Goal: Information Seeking & Learning: Learn about a topic

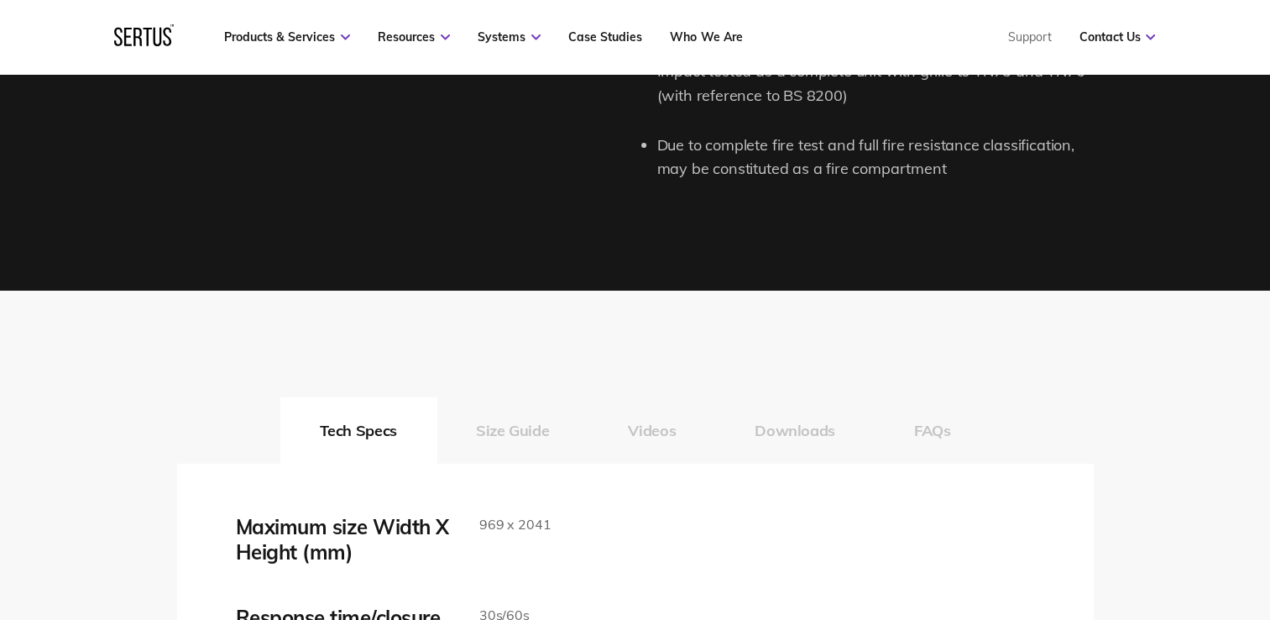
scroll to position [2771, 0]
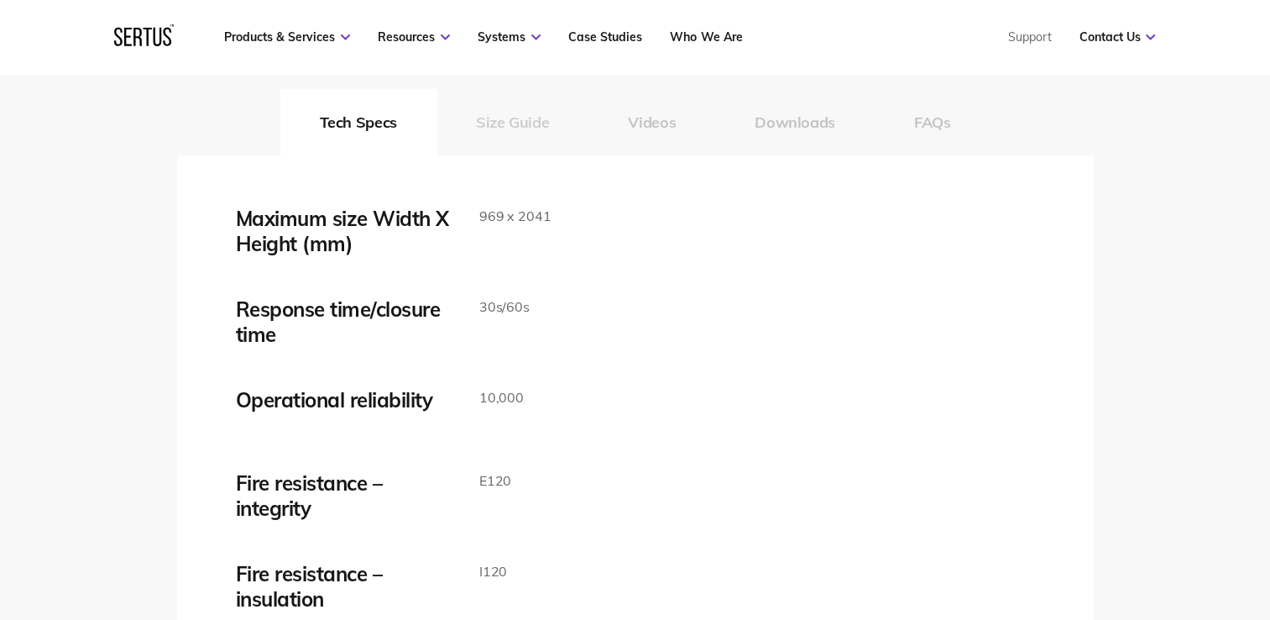
click at [512, 125] on button "Size Guide" at bounding box center [513, 121] width 152 height 67
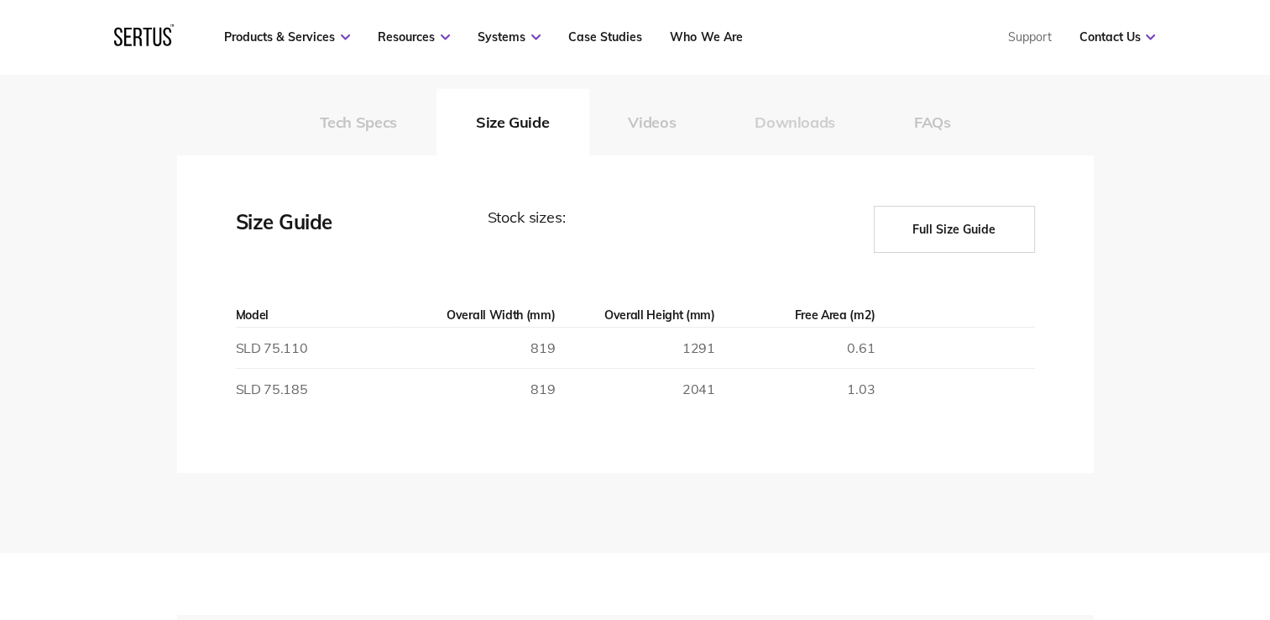
click at [775, 130] on button "Downloads" at bounding box center [795, 121] width 160 height 67
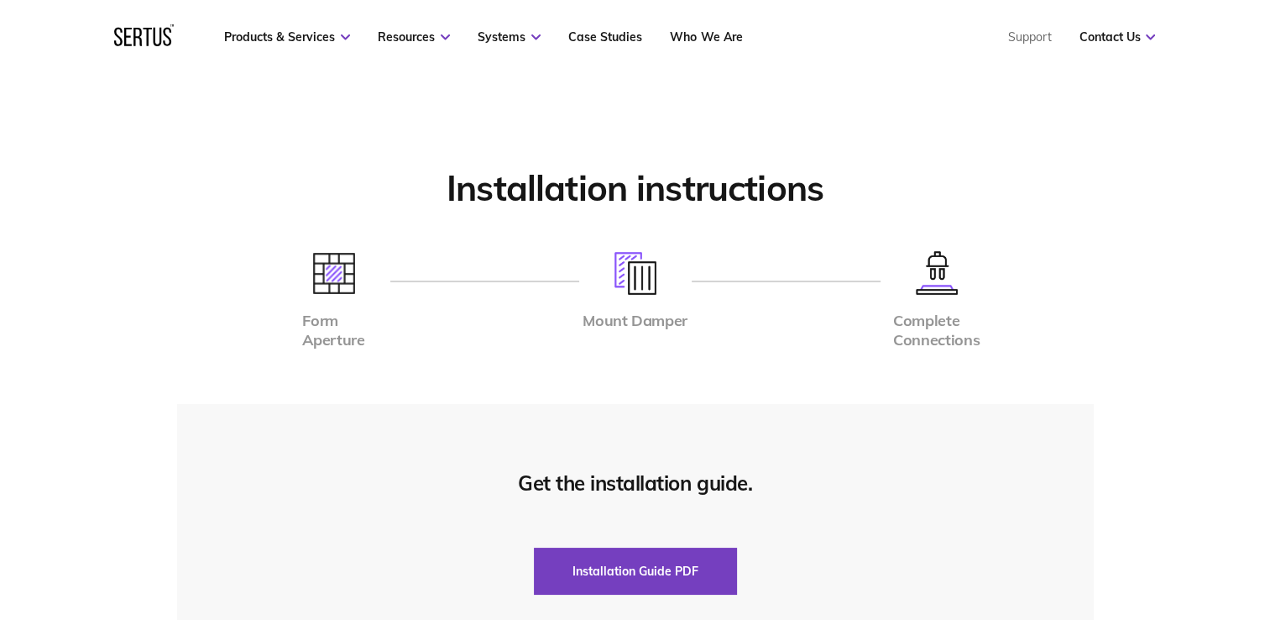
scroll to position [4080, 0]
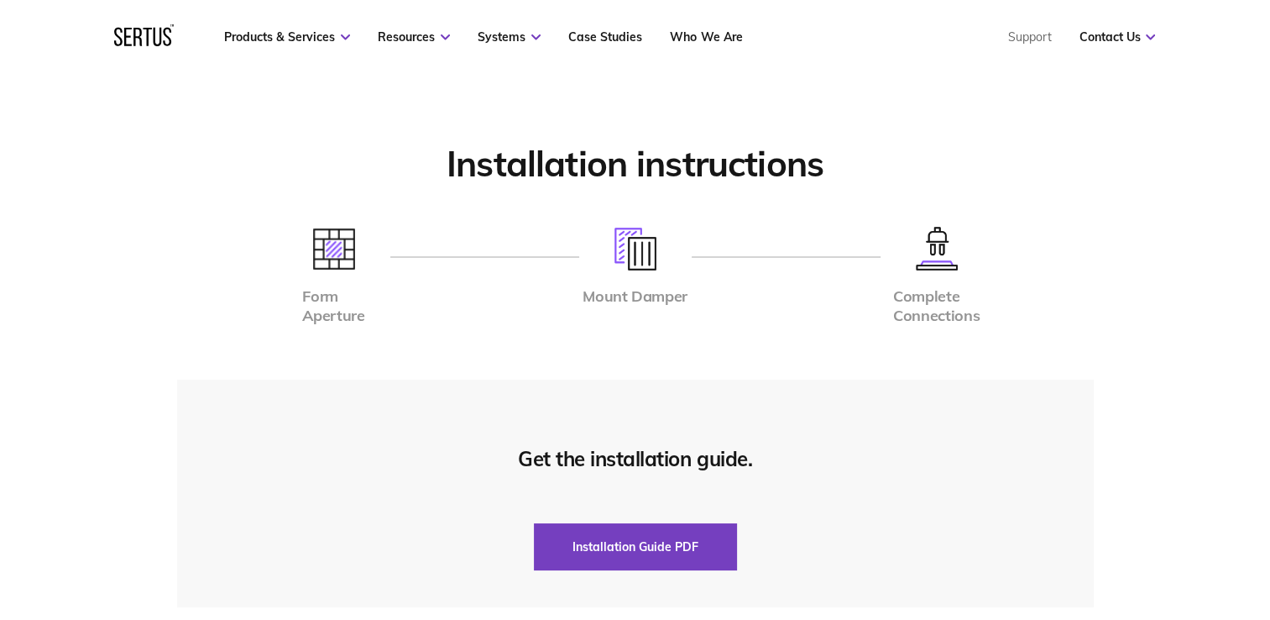
drag, startPoint x: 149, startPoint y: 296, endPoint x: 155, endPoint y: 357, distance: 61.7
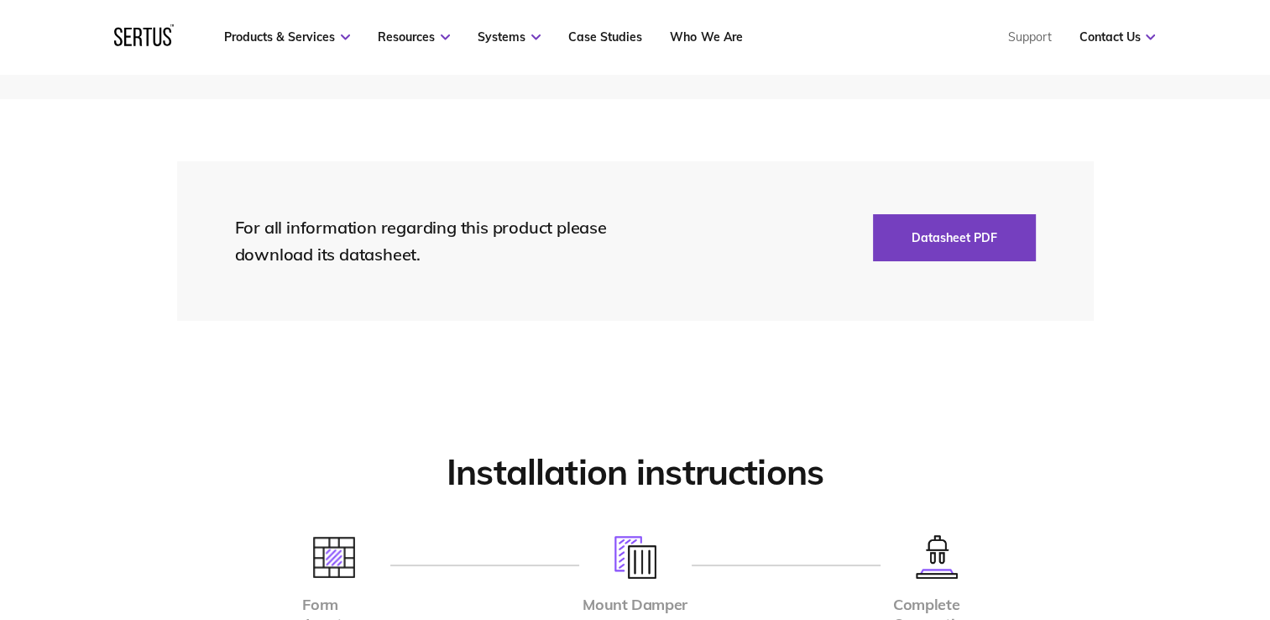
scroll to position [3464, 0]
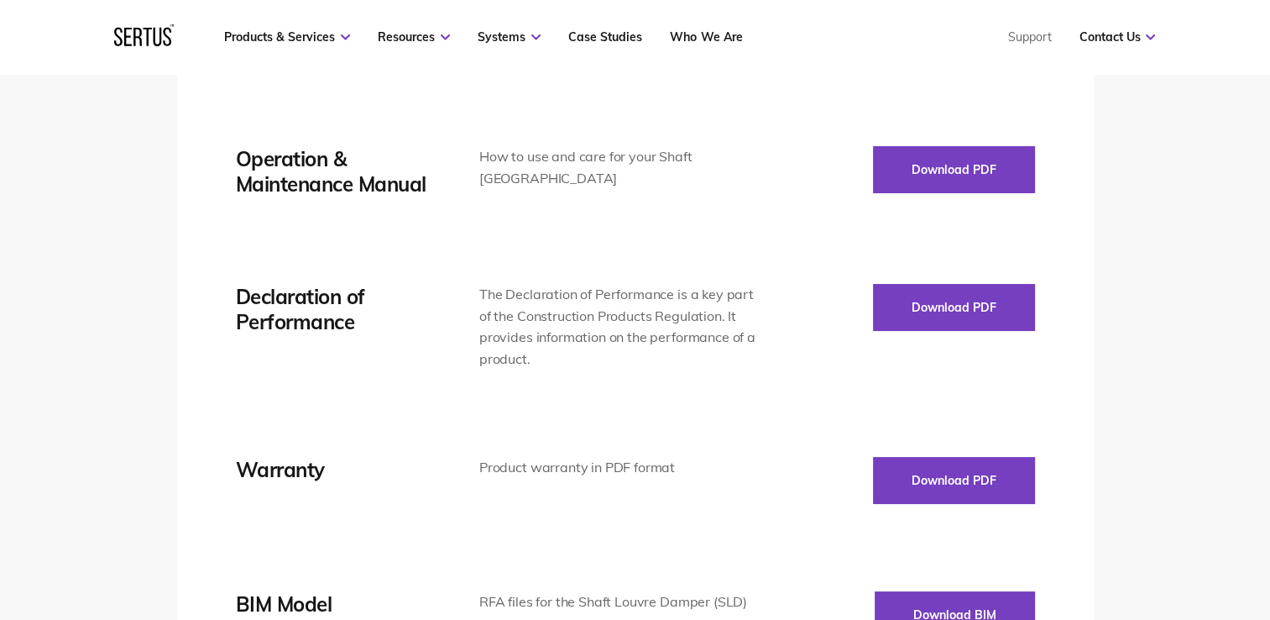
drag, startPoint x: 129, startPoint y: 338, endPoint x: 133, endPoint y: 240, distance: 98.3
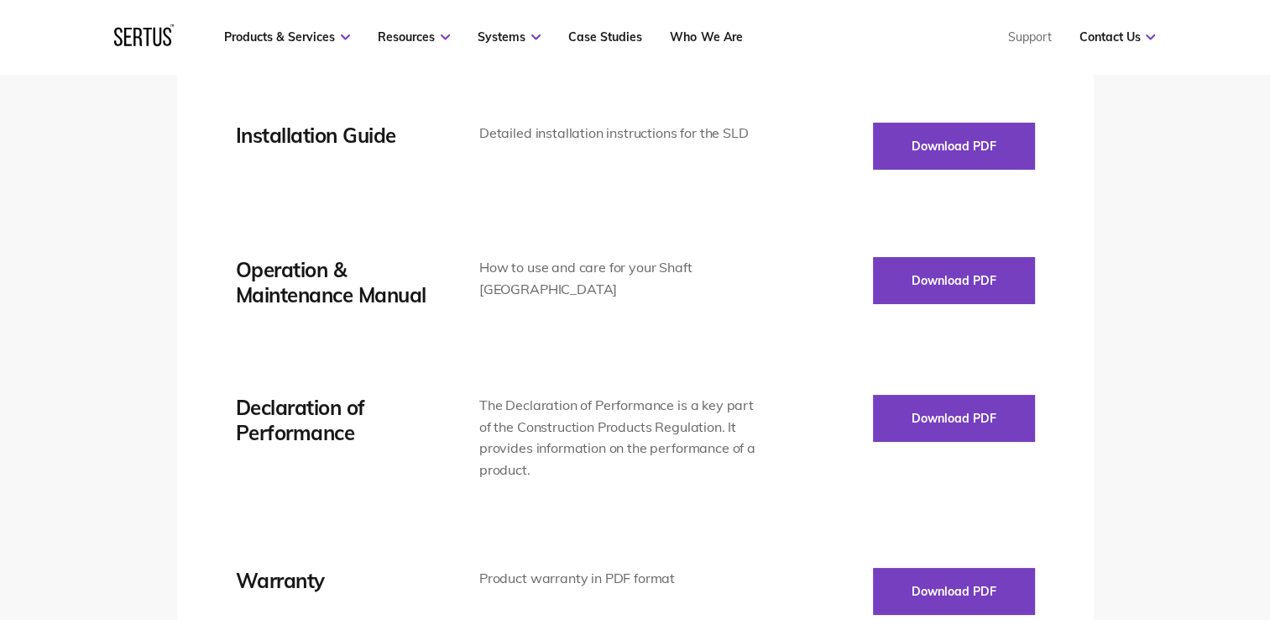
drag, startPoint x: 123, startPoint y: 397, endPoint x: 131, endPoint y: 311, distance: 86.8
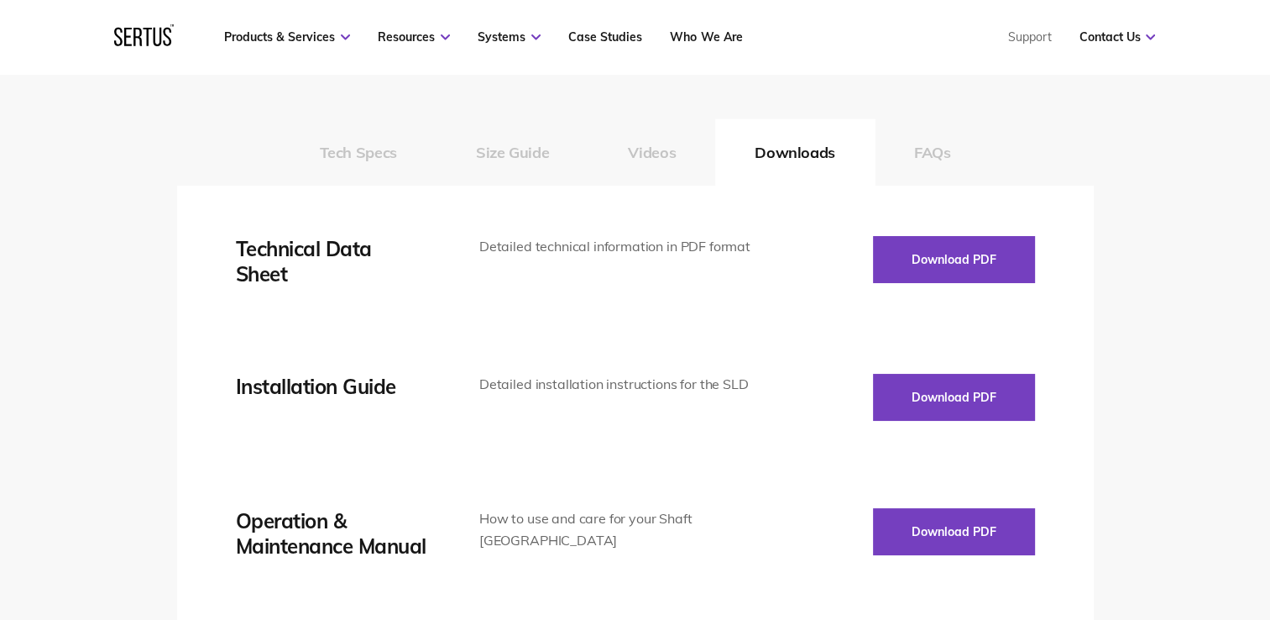
drag, startPoint x: 138, startPoint y: 379, endPoint x: 139, endPoint y: 254, distance: 125.9
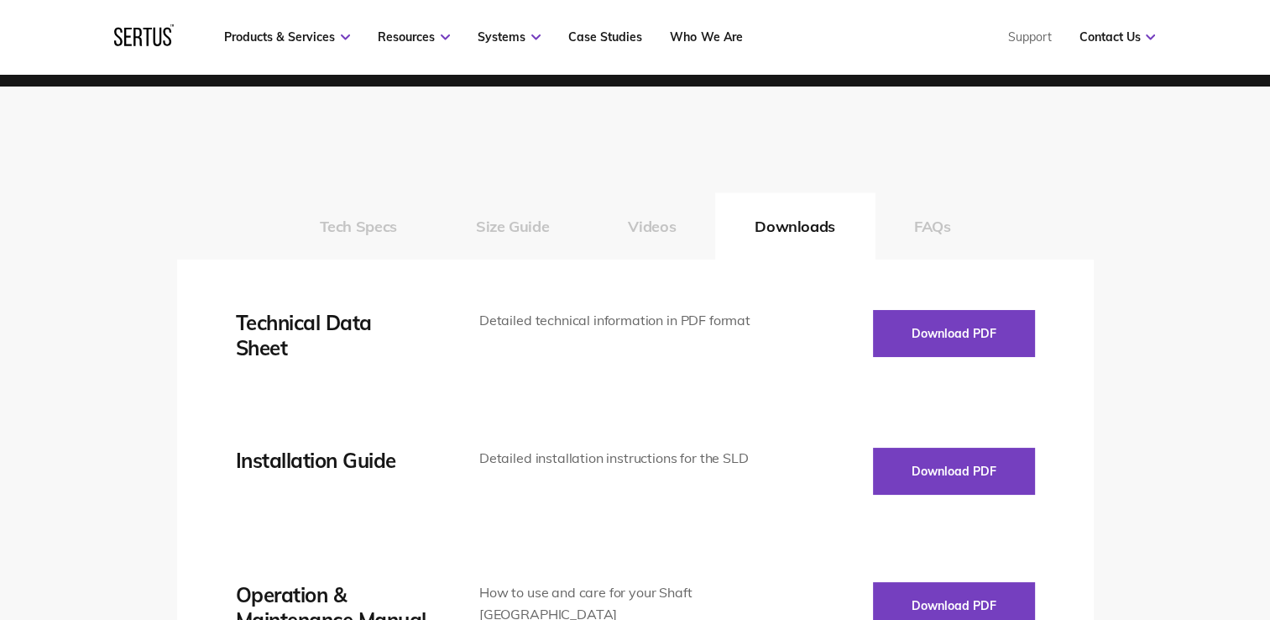
drag, startPoint x: 148, startPoint y: 425, endPoint x: 160, endPoint y: 313, distance: 112.4
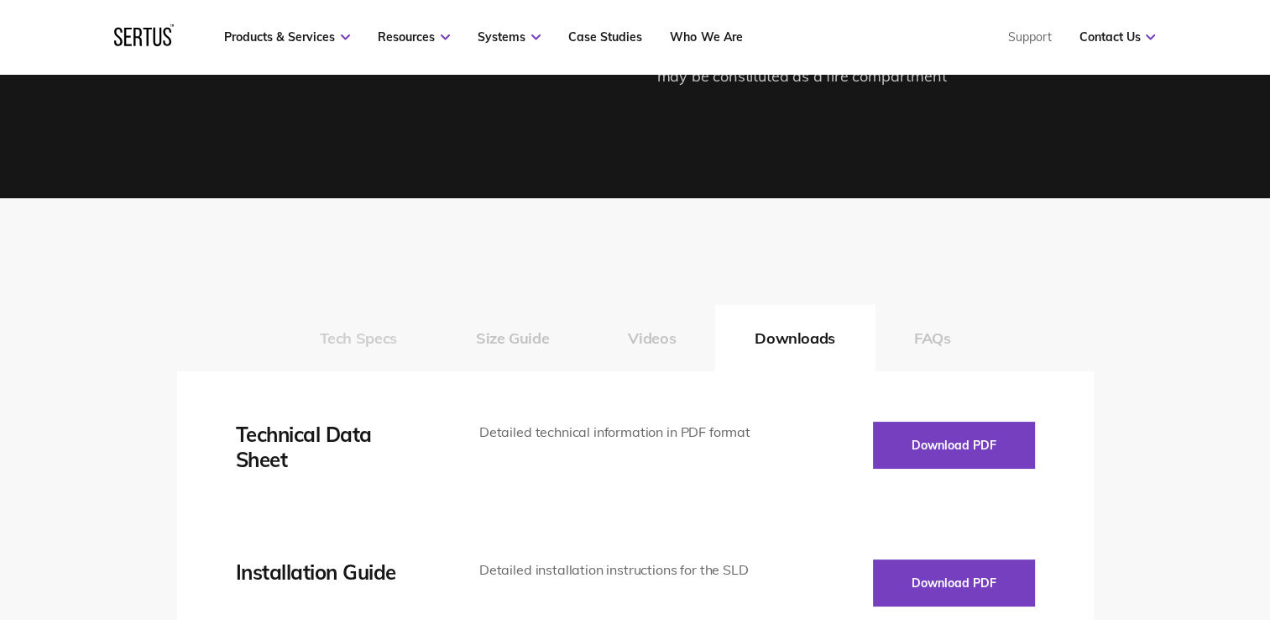
click at [353, 341] on button "Tech Specs" at bounding box center [358, 337] width 156 height 67
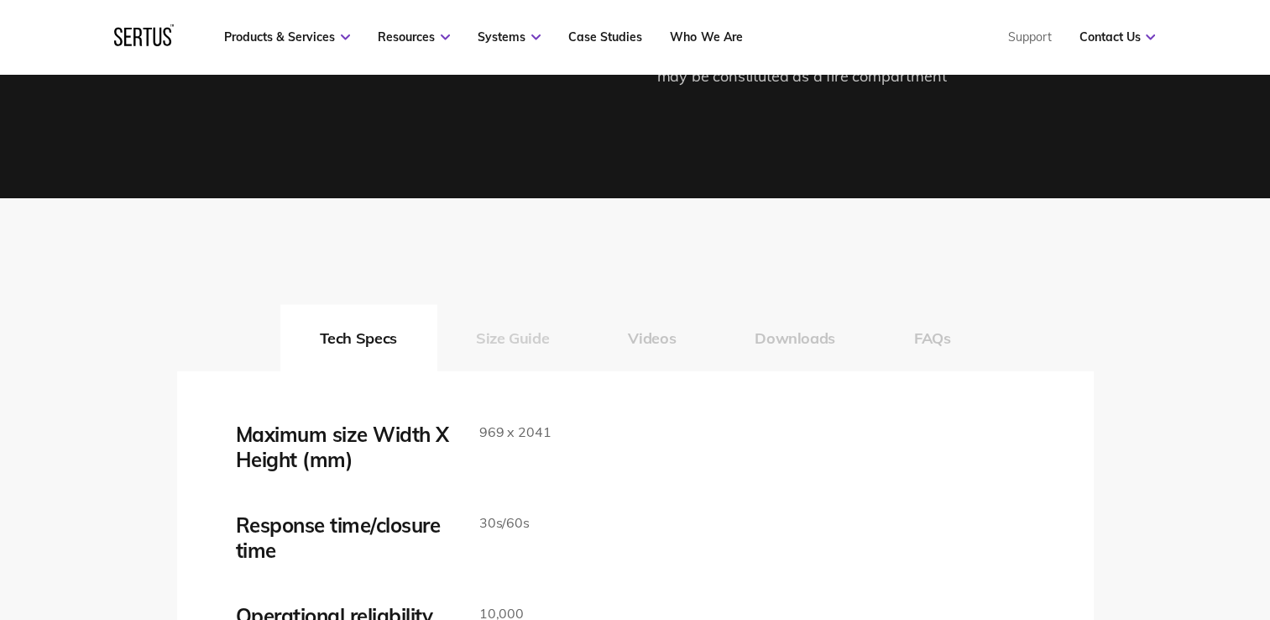
click at [505, 335] on button "Size Guide" at bounding box center [513, 337] width 152 height 67
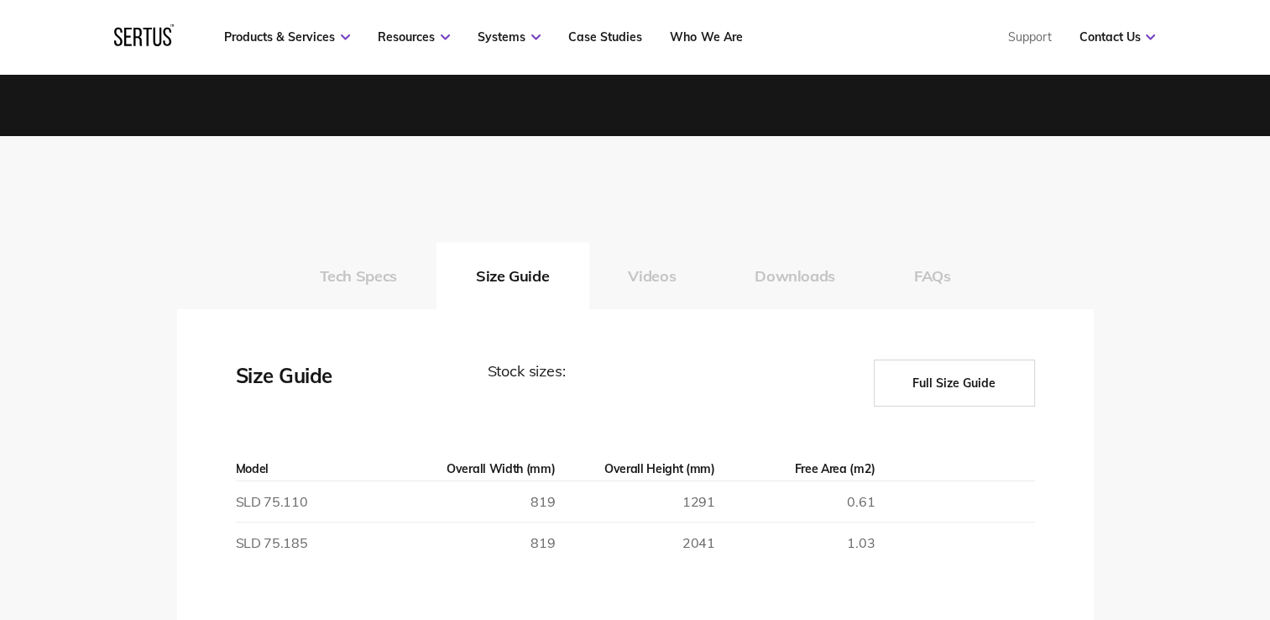
scroll to position [2674, 0]
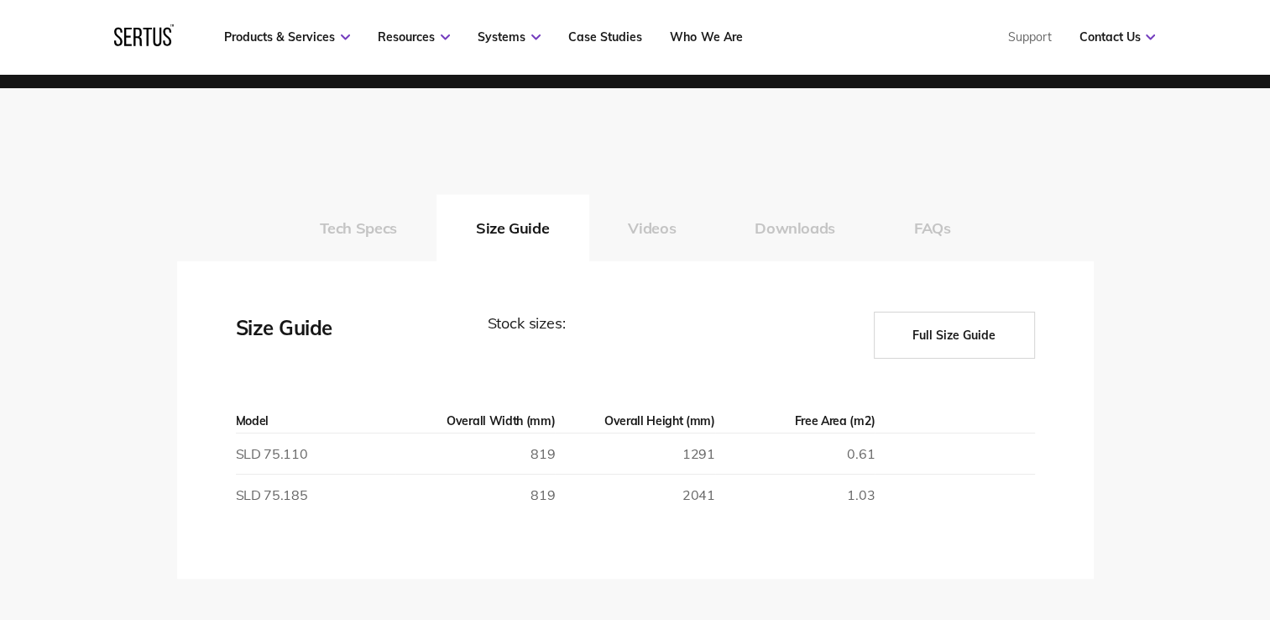
drag, startPoint x: 118, startPoint y: 321, endPoint x: 120, endPoint y: 391, distance: 70.5
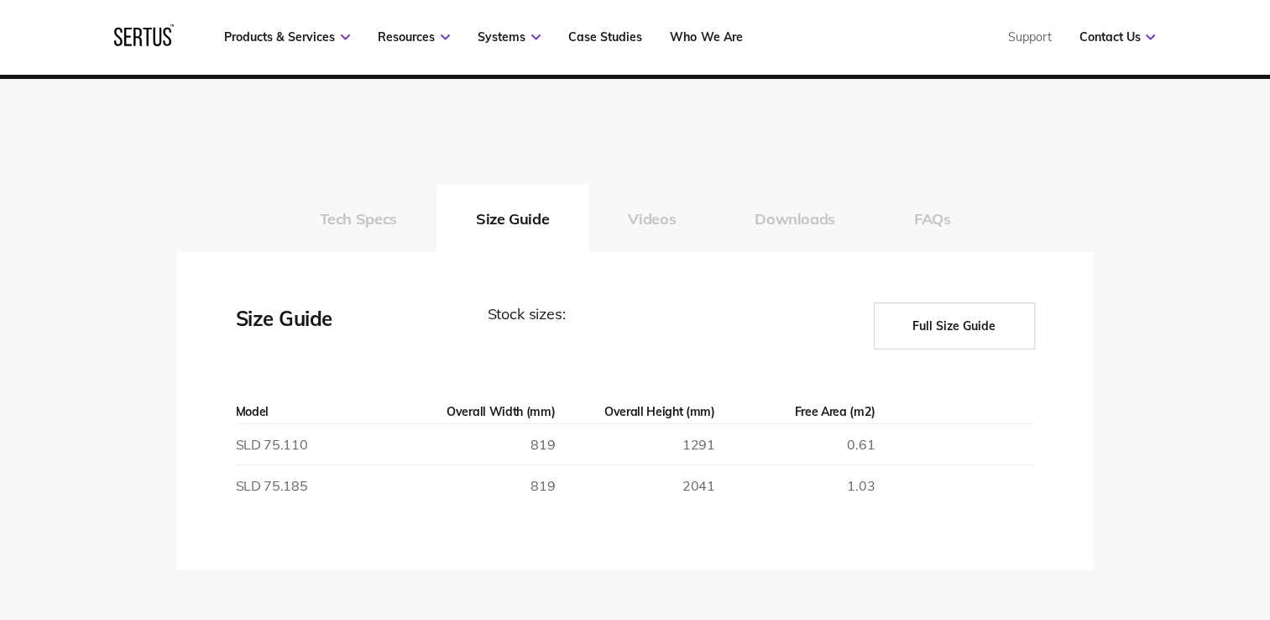
click at [695, 485] on td "2041" at bounding box center [635, 485] width 160 height 41
click at [540, 485] on td "819" at bounding box center [475, 485] width 160 height 41
click at [542, 485] on td "819" at bounding box center [475, 485] width 160 height 41
click at [399, 499] on td "819" at bounding box center [475, 485] width 160 height 41
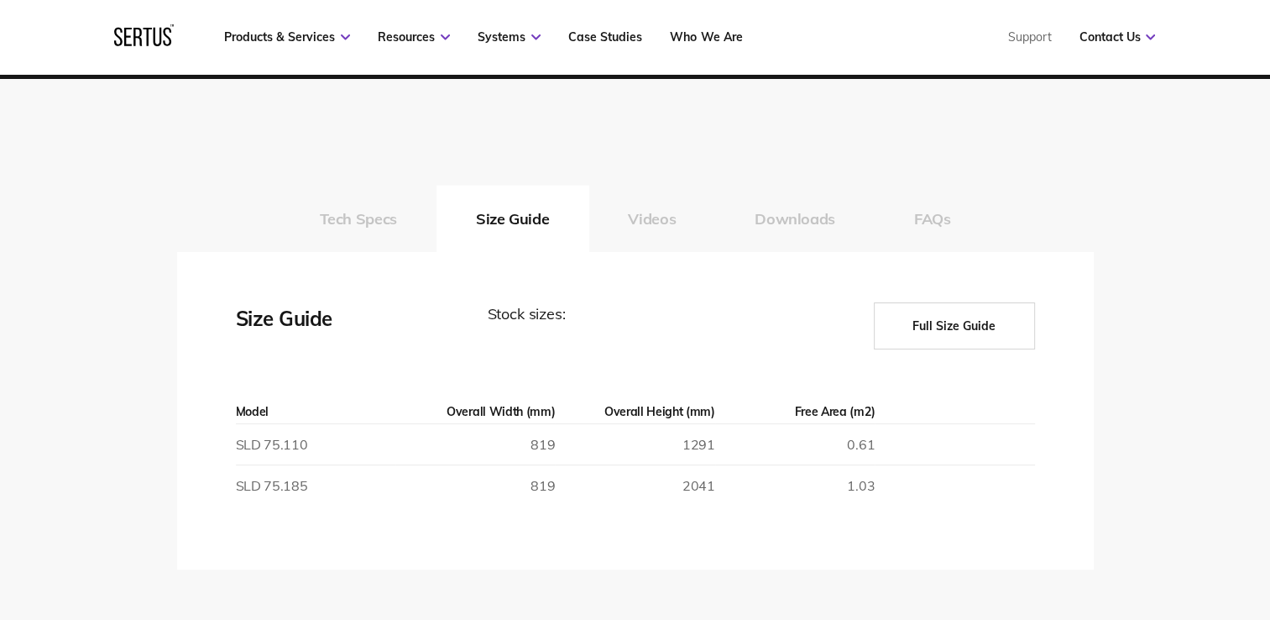
click at [268, 480] on td "SLD 75.185" at bounding box center [316, 485] width 160 height 41
drag, startPoint x: 268, startPoint y: 480, endPoint x: 294, endPoint y: 486, distance: 26.7
click at [279, 488] on td "SLD 75.185" at bounding box center [316, 485] width 160 height 41
